Goal: Task Accomplishment & Management: Manage account settings

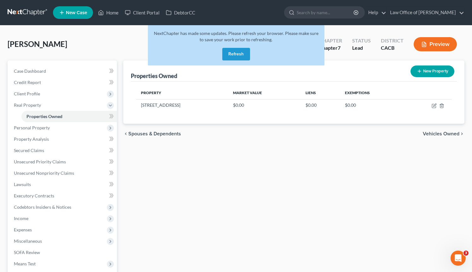
click at [32, 13] on link at bounding box center [28, 12] width 40 height 11
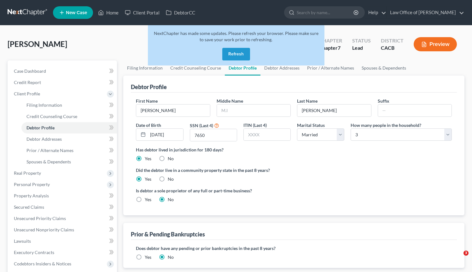
select select "1"
select select "2"
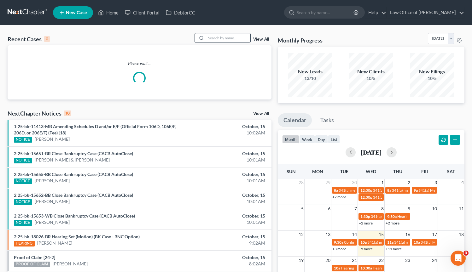
click at [206, 40] on div at bounding box center [200, 37] width 11 height 9
click at [218, 38] on input "search" at bounding box center [228, 37] width 44 height 9
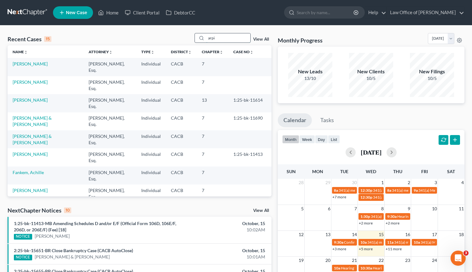
type input "arpi"
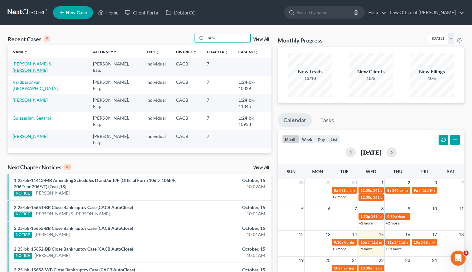
click at [52, 65] on link "Panosian, Aroutin & Azarian, Arpi" at bounding box center [32, 67] width 39 height 12
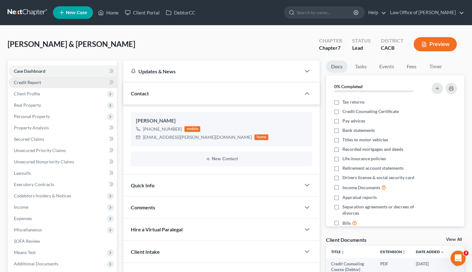
click at [44, 81] on link "Credit Report" at bounding box center [63, 82] width 108 height 11
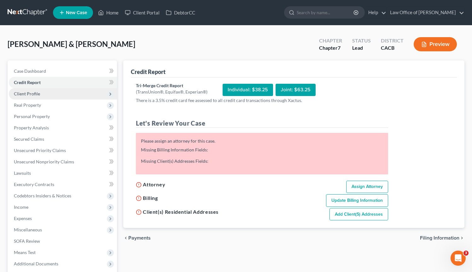
click at [46, 95] on span "Client Profile" at bounding box center [63, 93] width 108 height 11
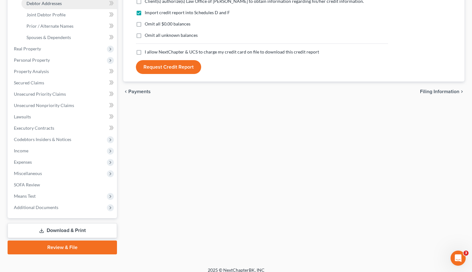
scroll to position [142, 0]
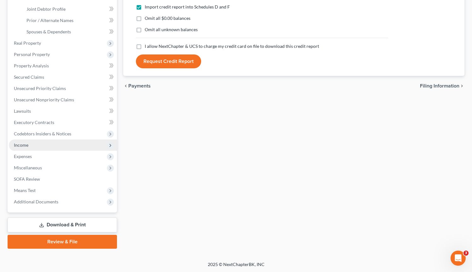
click at [47, 141] on span "Income" at bounding box center [63, 145] width 108 height 11
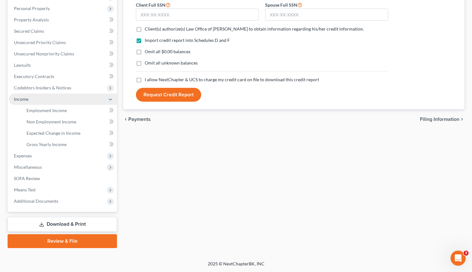
scroll to position [108, 0]
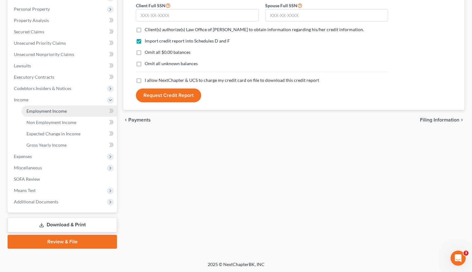
click at [45, 110] on span "Employment Income" at bounding box center [46, 110] width 40 height 5
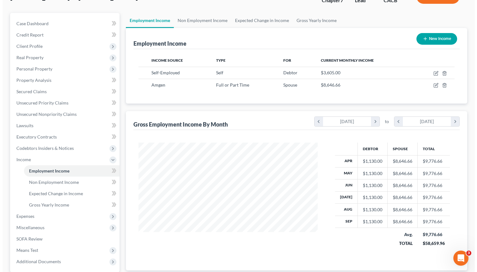
scroll to position [60, 0]
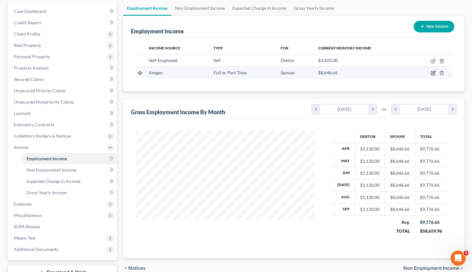
click at [435, 73] on icon "button" at bounding box center [433, 73] width 5 height 5
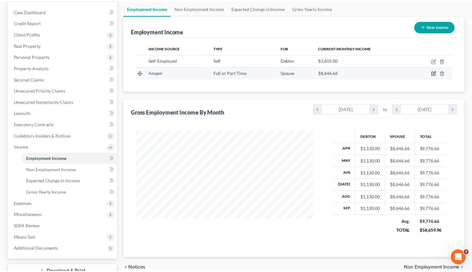
scroll to position [113, 194]
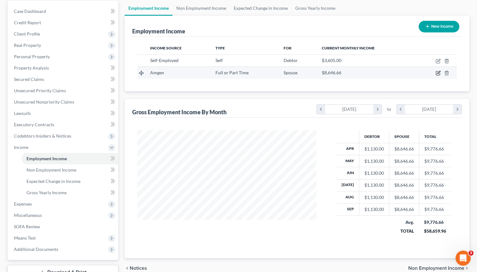
select select "0"
select select "4"
select select "0"
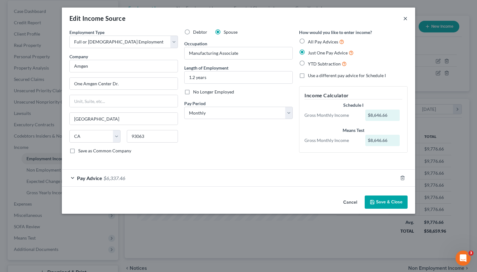
click at [405, 19] on button "×" at bounding box center [405, 19] width 4 height 8
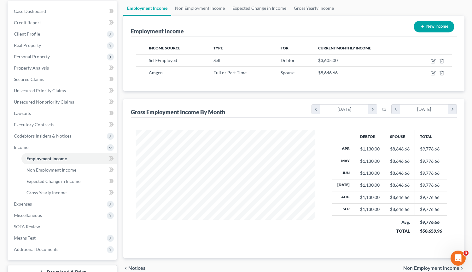
scroll to position [0, 0]
